Goal: Transaction & Acquisition: Purchase product/service

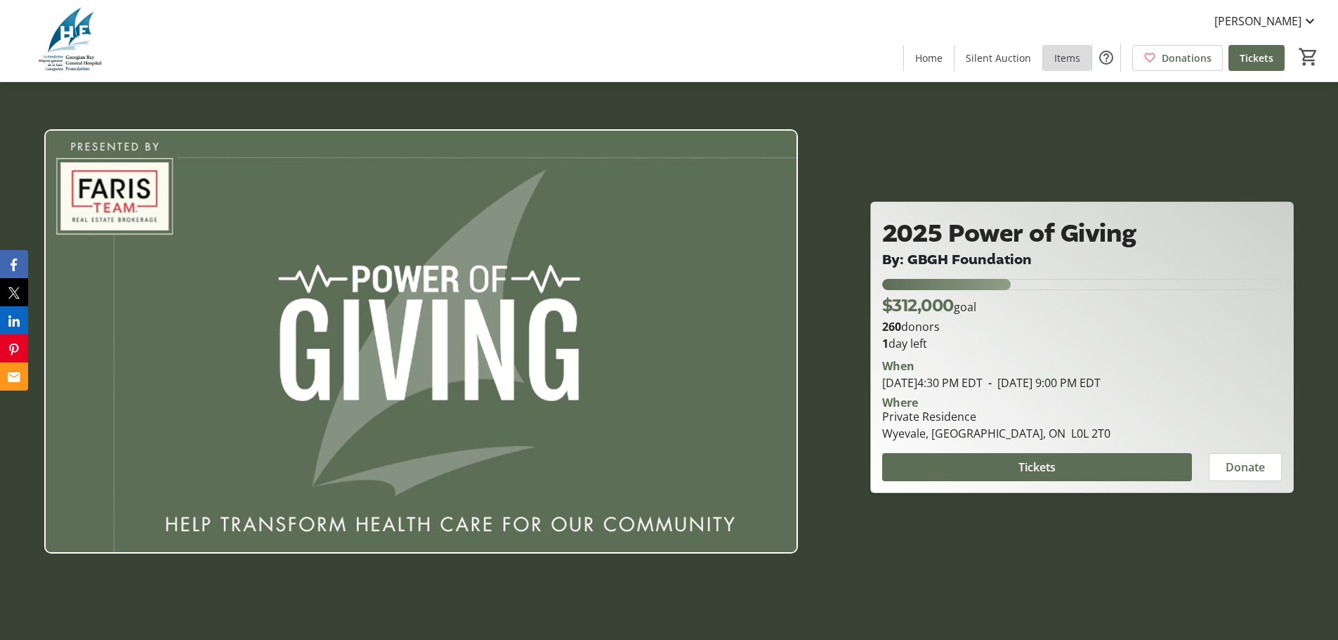
click at [1066, 58] on span "Items" at bounding box center [1068, 58] width 26 height 15
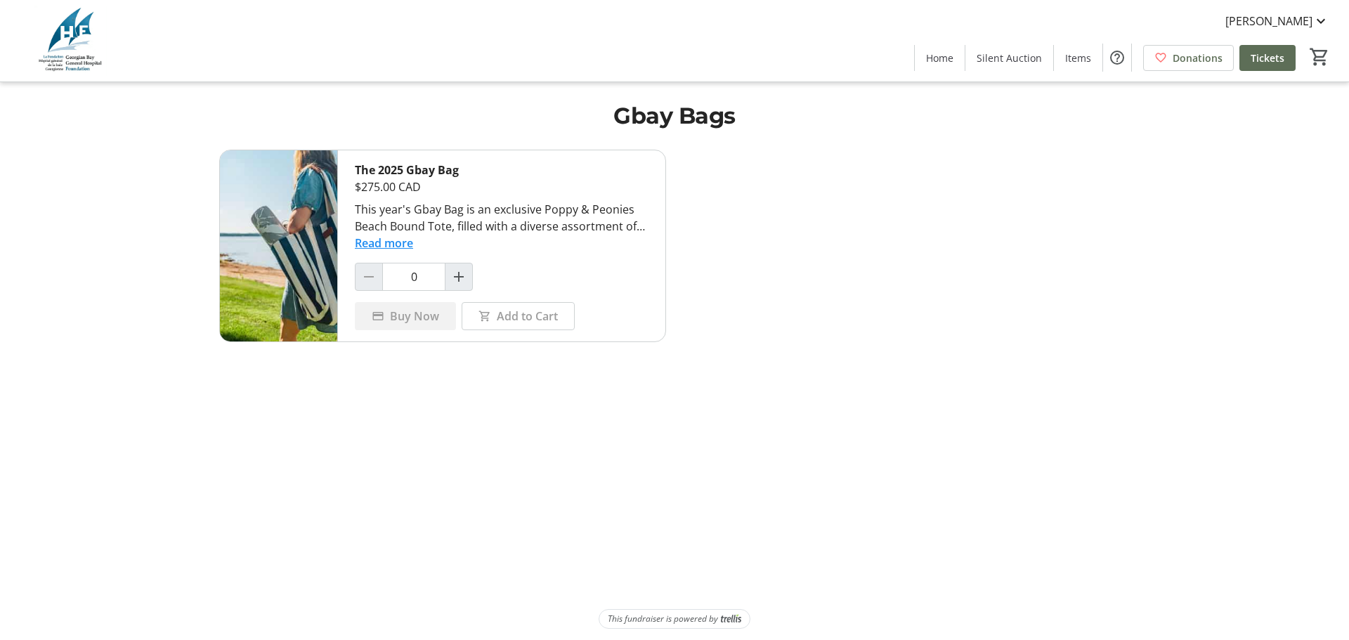
click at [396, 244] on button "Read more" at bounding box center [384, 243] width 58 height 17
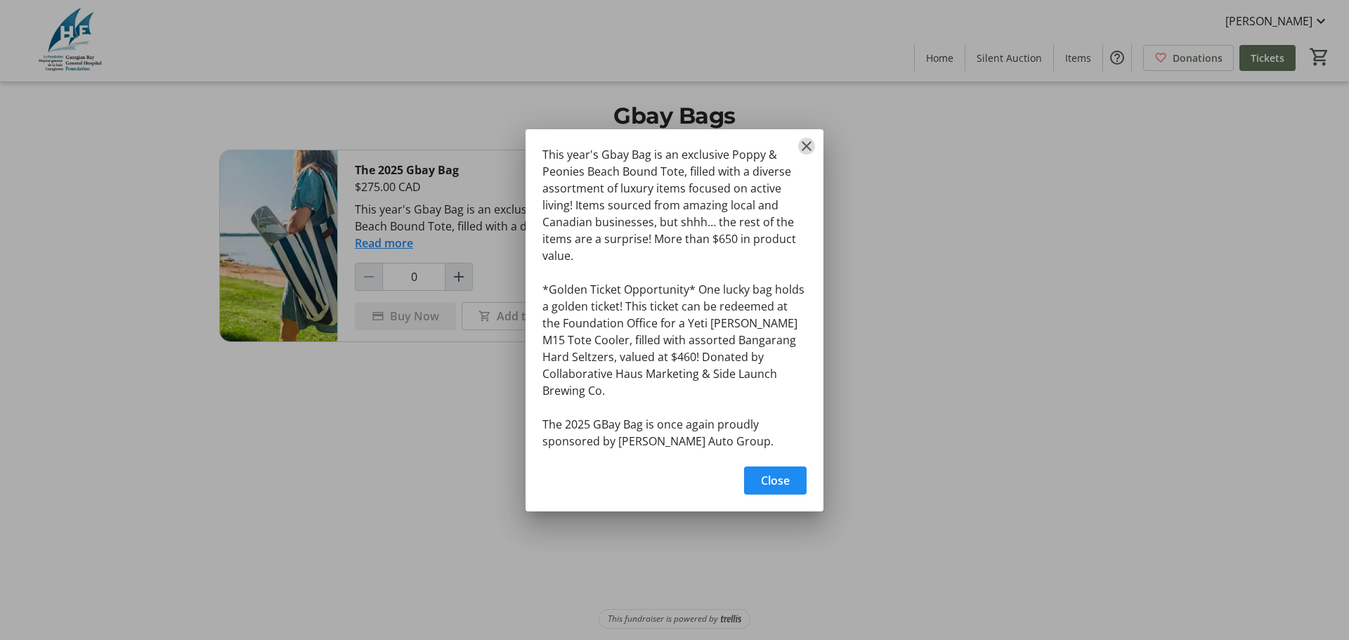
click at [804, 154] on mat-icon "Close" at bounding box center [806, 146] width 17 height 17
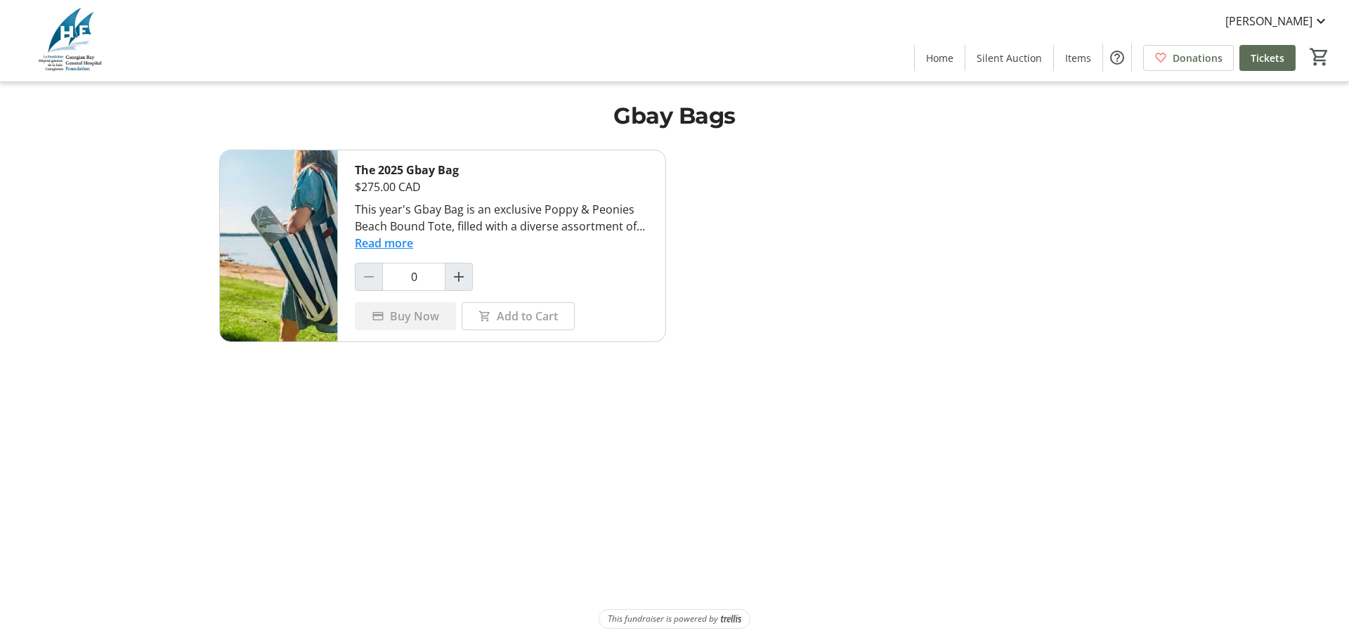
click at [389, 242] on button "Read more" at bounding box center [384, 243] width 58 height 17
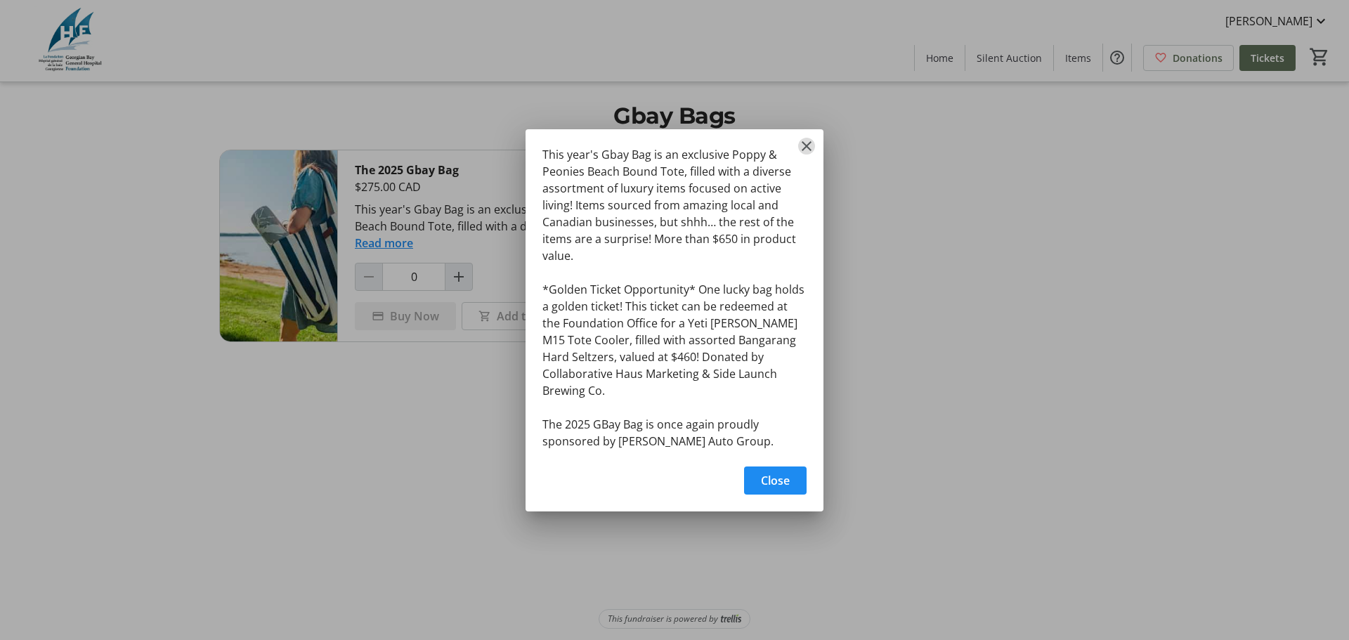
click at [807, 150] on mat-icon "Close" at bounding box center [806, 146] width 17 height 17
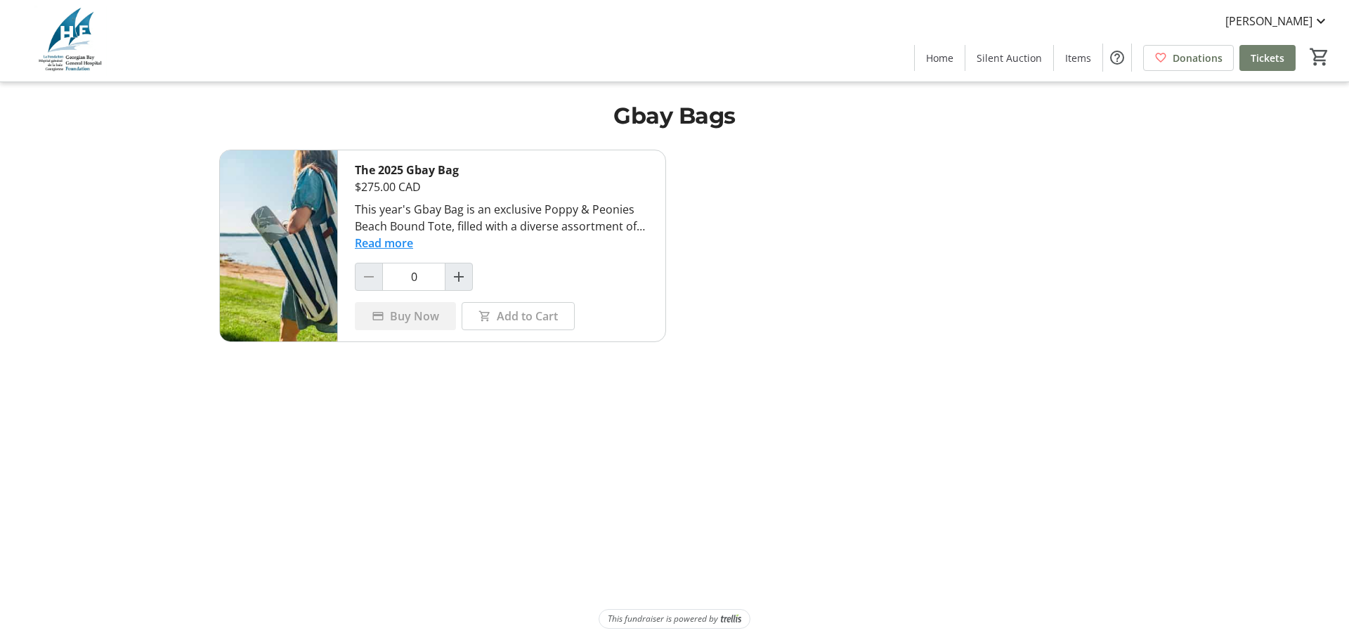
click at [1267, 61] on span "Tickets" at bounding box center [1268, 58] width 34 height 15
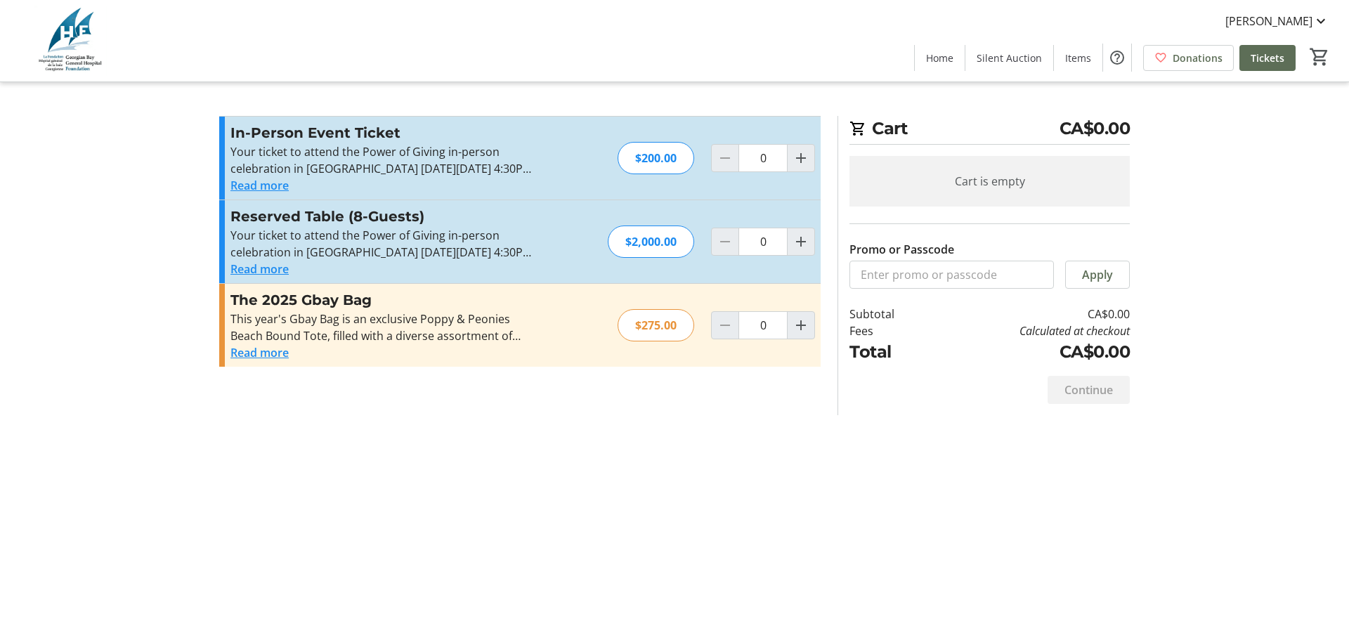
click at [264, 354] on button "Read more" at bounding box center [259, 352] width 58 height 17
